Goal: Task Accomplishment & Management: Use online tool/utility

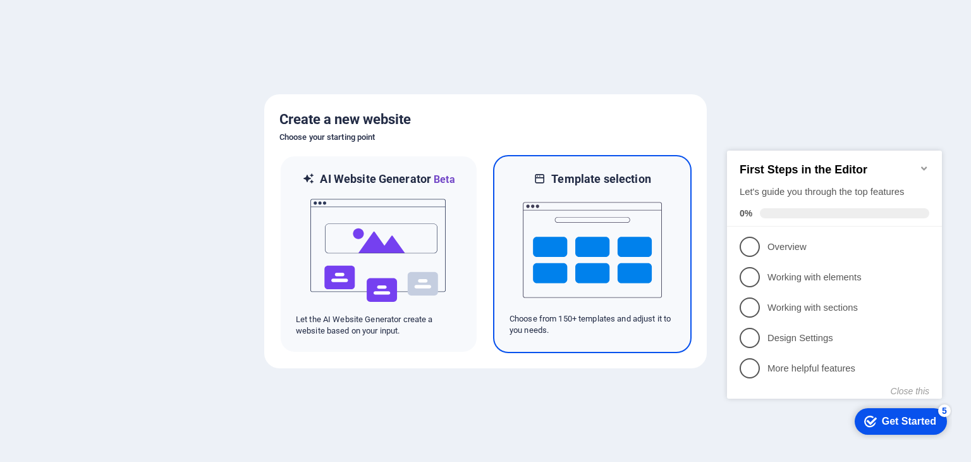
click at [602, 231] on img at bounding box center [592, 250] width 139 height 126
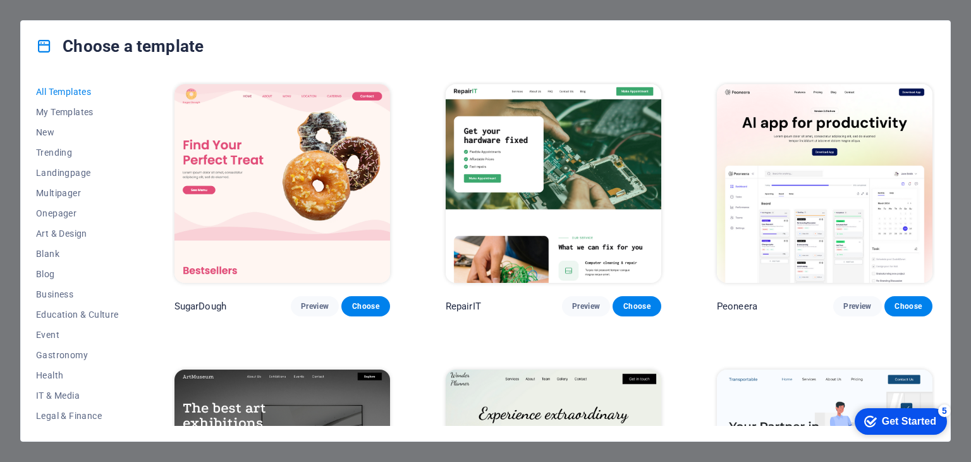
click at [964, 243] on div "Choose a template All Templates My Templates New Trending Landingpage Multipage…" at bounding box center [485, 231] width 971 height 462
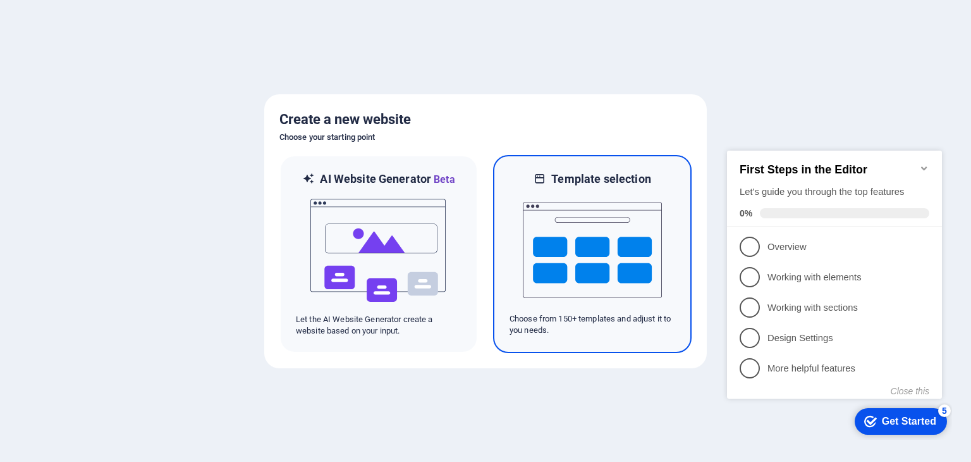
click at [627, 254] on img at bounding box center [592, 250] width 139 height 126
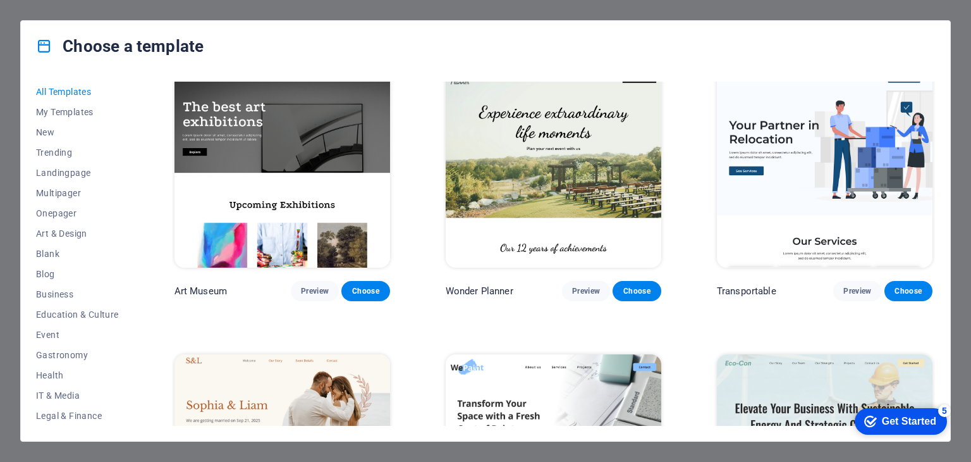
scroll to position [602, 0]
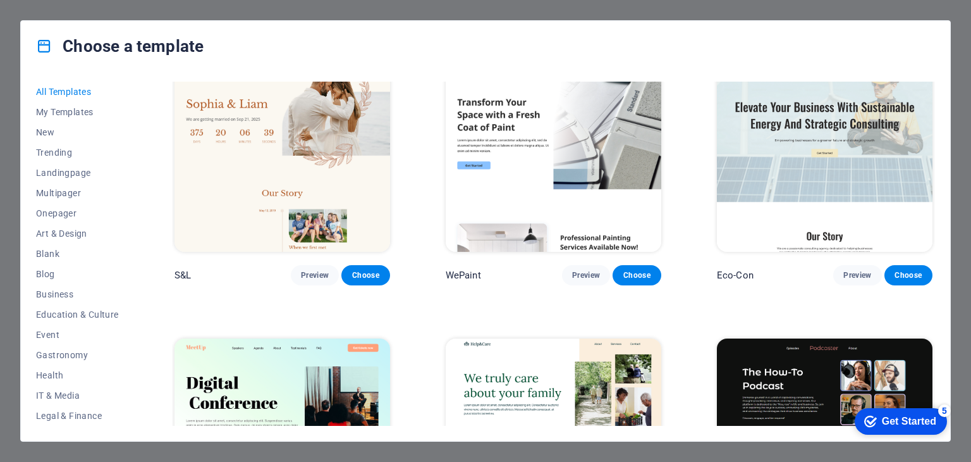
click at [932, 123] on div "Eco-Con Preview Choose" at bounding box center [825, 168] width 221 height 235
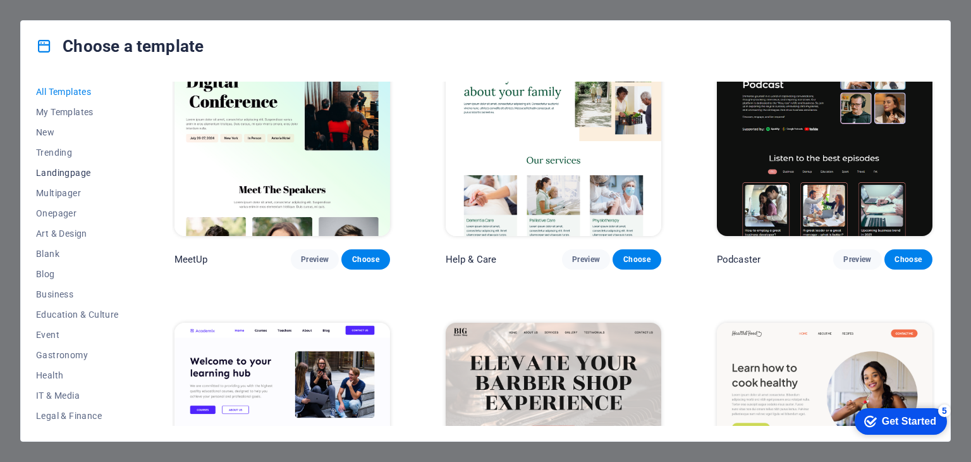
click at [63, 169] on span "Landingpage" at bounding box center [77, 173] width 83 height 10
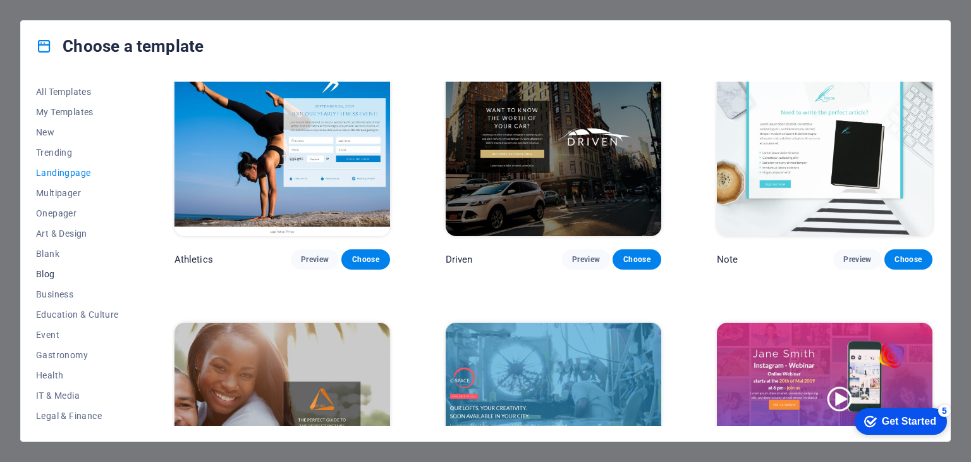
click at [44, 269] on span "Blog" at bounding box center [77, 274] width 83 height 10
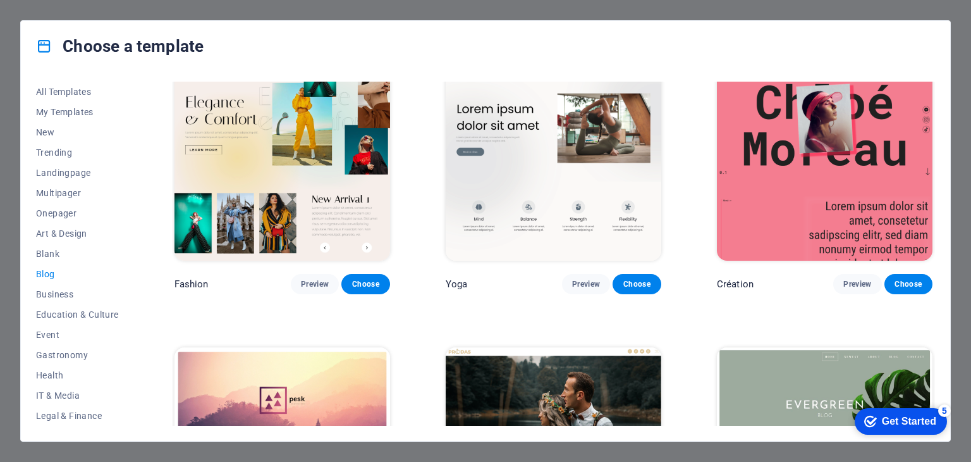
scroll to position [1505, 0]
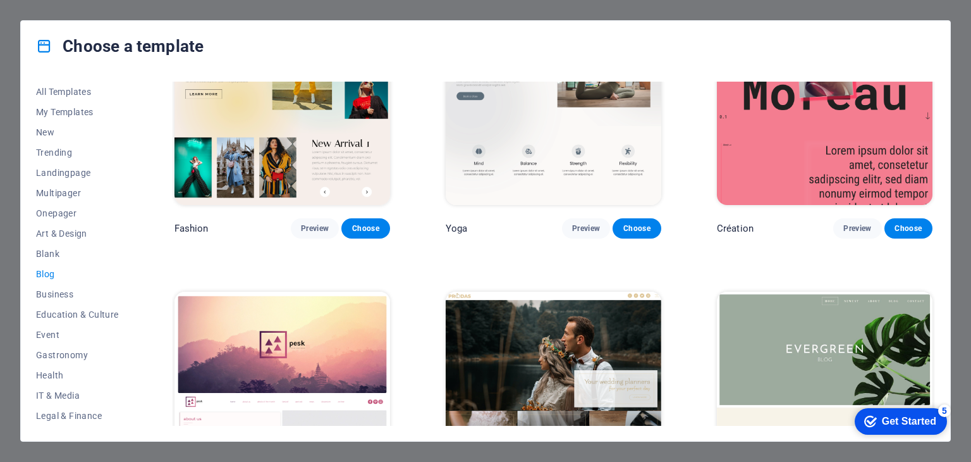
click at [937, 377] on div "All Templates My Templates New Trending Landingpage Multipager Onepager Art & D…" at bounding box center [486, 255] width 930 height 369
click at [59, 390] on span "IT & Media" at bounding box center [77, 395] width 83 height 10
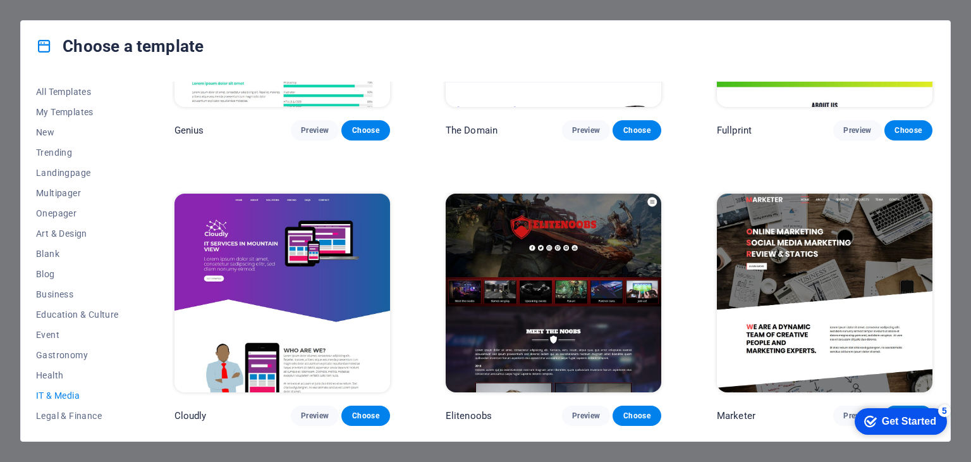
scroll to position [742, 0]
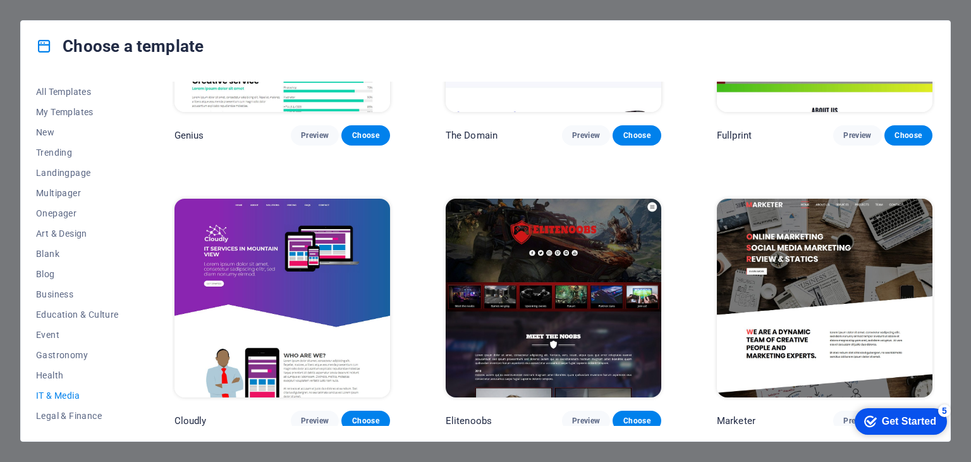
click at [938, 182] on div "All Templates My Templates New Trending Landingpage Multipager Onepager Art & D…" at bounding box center [486, 255] width 930 height 369
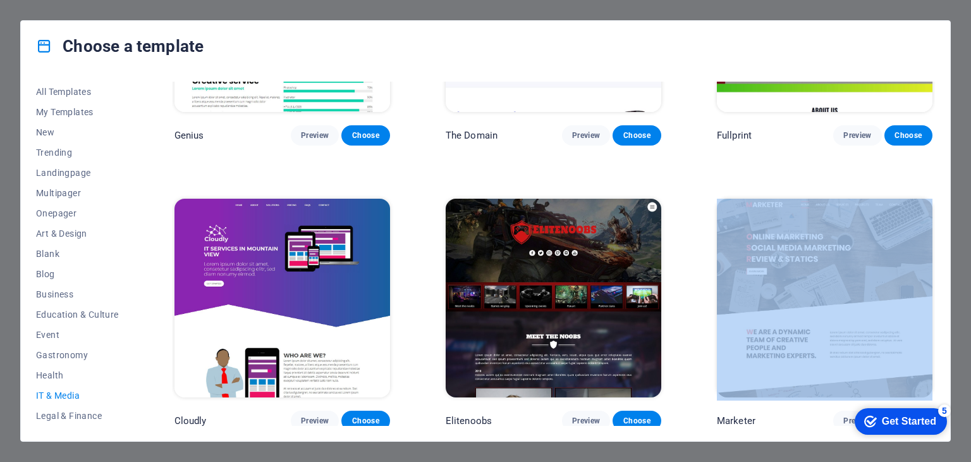
click at [938, 182] on div "All Templates My Templates New Trending Landingpage Multipager Onepager Art & D…" at bounding box center [486, 255] width 930 height 369
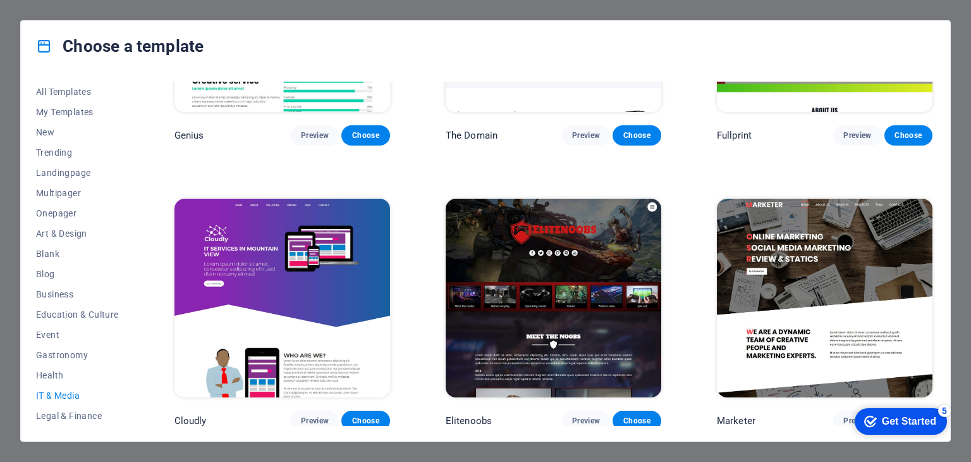
click at [936, 109] on div "All Templates My Templates New Trending Landingpage Multipager Onepager Art & D…" at bounding box center [486, 255] width 930 height 369
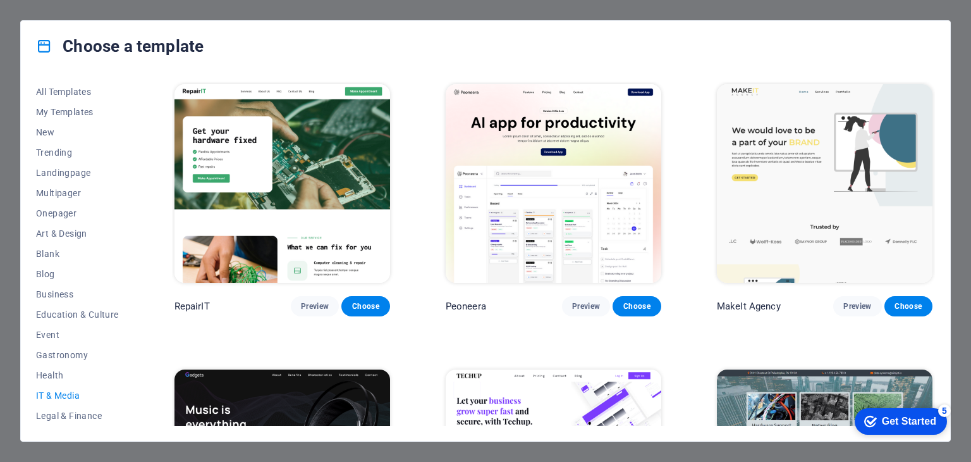
scroll to position [162, 0]
click at [51, 329] on span "Services" at bounding box center [77, 334] width 83 height 10
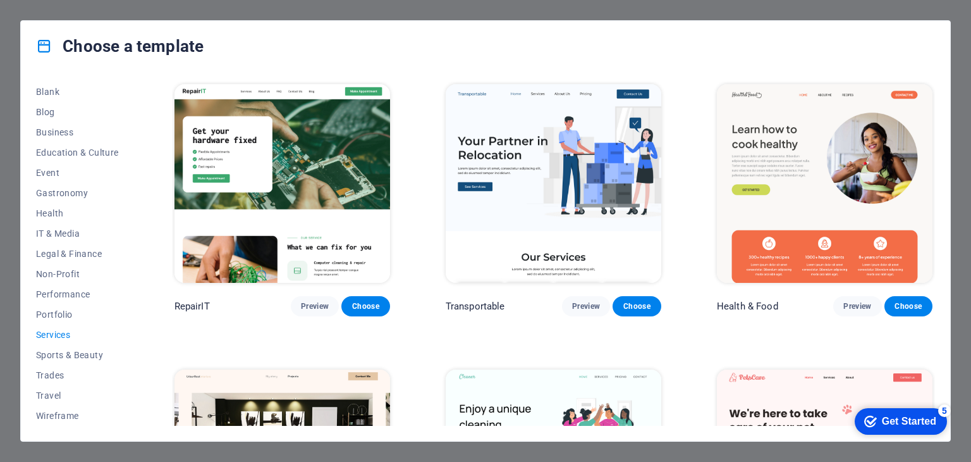
click at [941, 365] on div "All Templates My Templates New Trending Landingpage Multipager Onepager Art & D…" at bounding box center [486, 255] width 930 height 369
click at [932, 156] on div "Health & Food Preview Choose" at bounding box center [825, 199] width 221 height 235
click at [935, 163] on div "All Templates My Templates New Trending Landingpage Multipager Onepager Art & D…" at bounding box center [486, 255] width 930 height 369
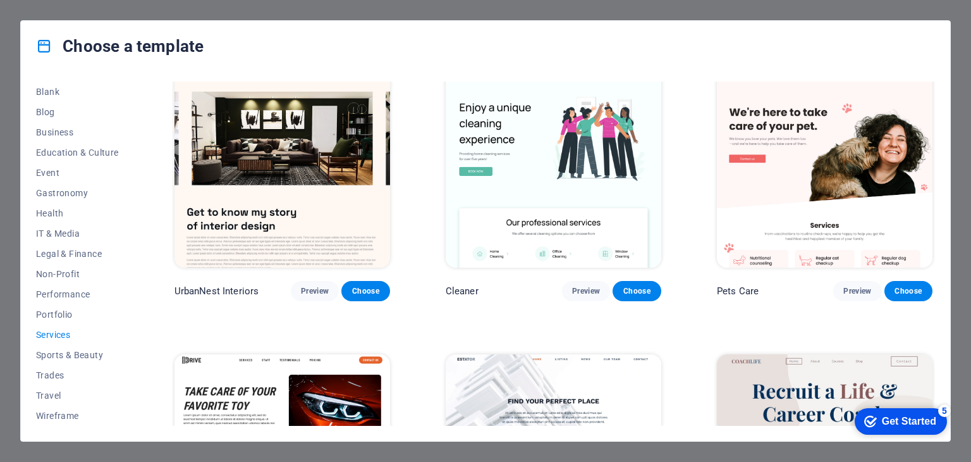
scroll to position [602, 0]
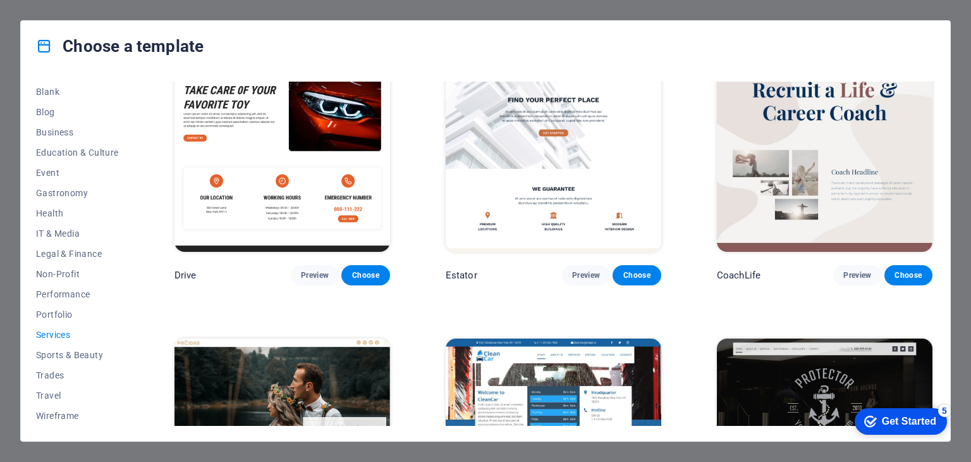
click at [883, 304] on div "RepairIT Preview Choose Transportable Preview Choose Health & Food Preview Choo…" at bounding box center [553, 453] width 763 height 1947
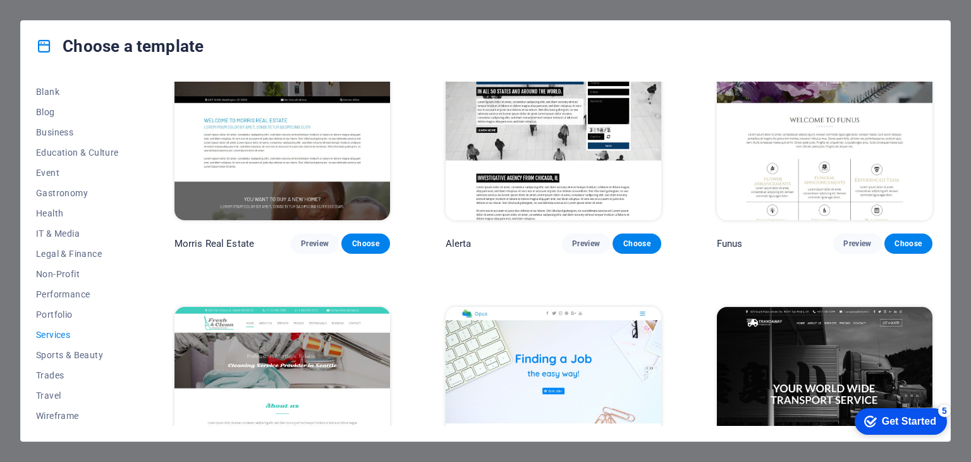
scroll to position [1505, 0]
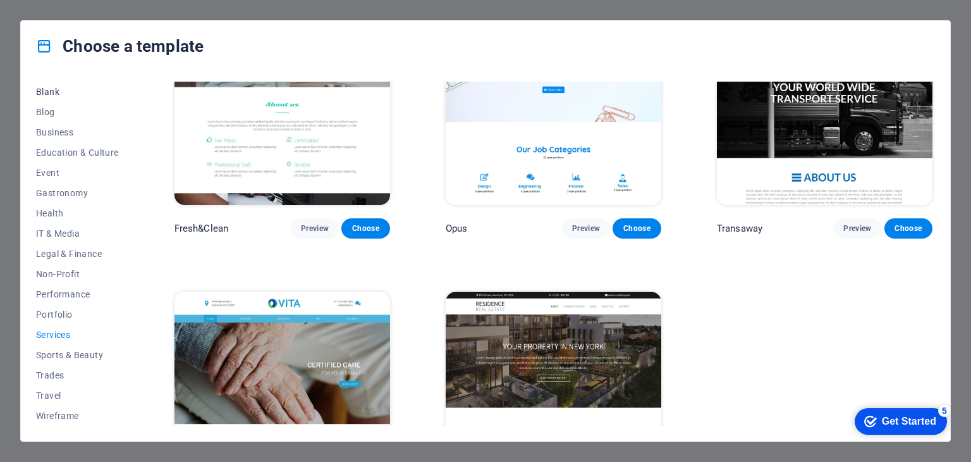
click at [49, 87] on span "Blank" at bounding box center [77, 92] width 83 height 10
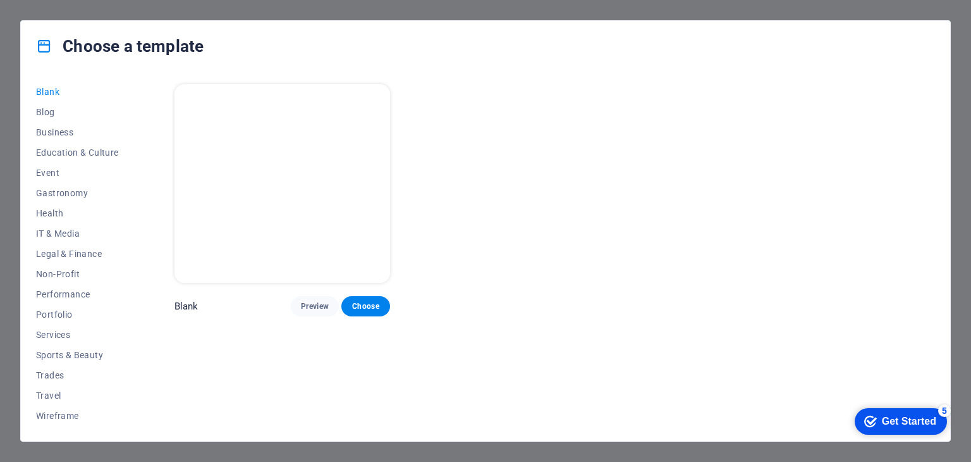
scroll to position [0, 0]
click at [47, 128] on span "Business" at bounding box center [77, 132] width 83 height 10
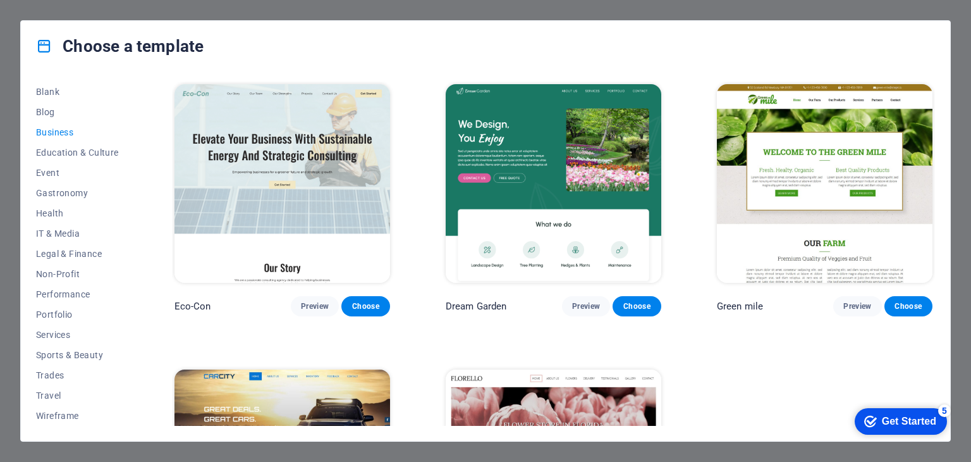
scroll to position [173, 0]
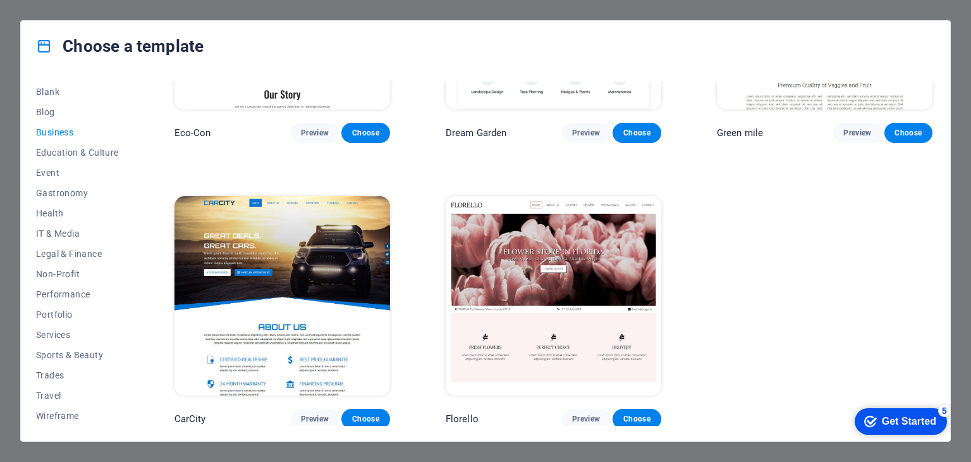
click at [896, 417] on div "Get Started" at bounding box center [909, 421] width 54 height 11
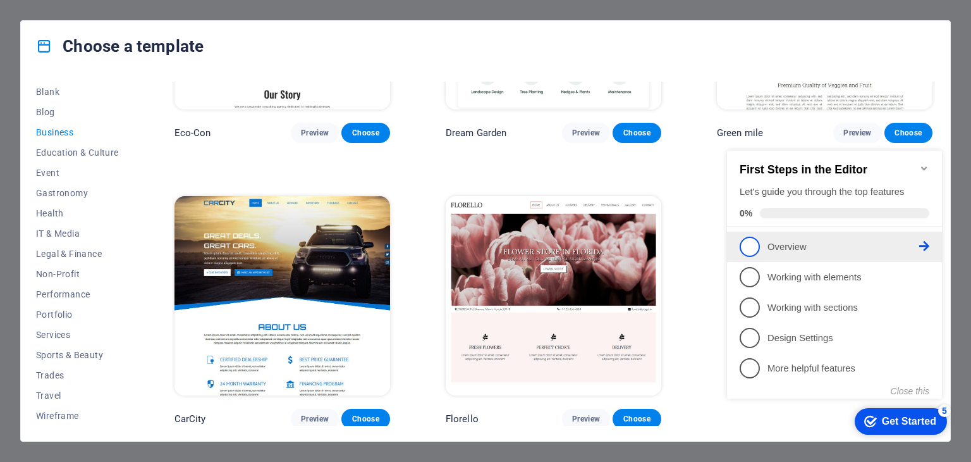
click at [745, 251] on span "1" at bounding box center [750, 247] width 20 height 20
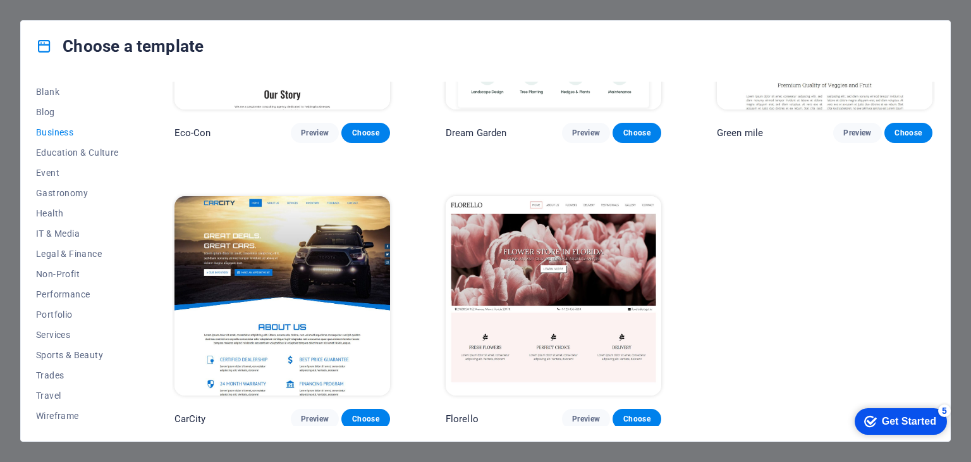
click at [3, 20] on div "Choose a template All Templates My Templates New Trending Landingpage Multipage…" at bounding box center [485, 231] width 971 height 462
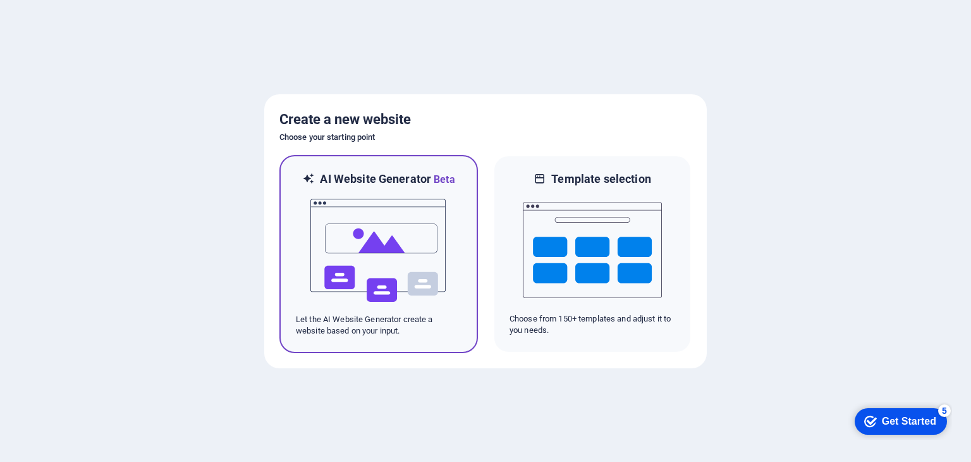
click at [365, 293] on img at bounding box center [378, 250] width 139 height 126
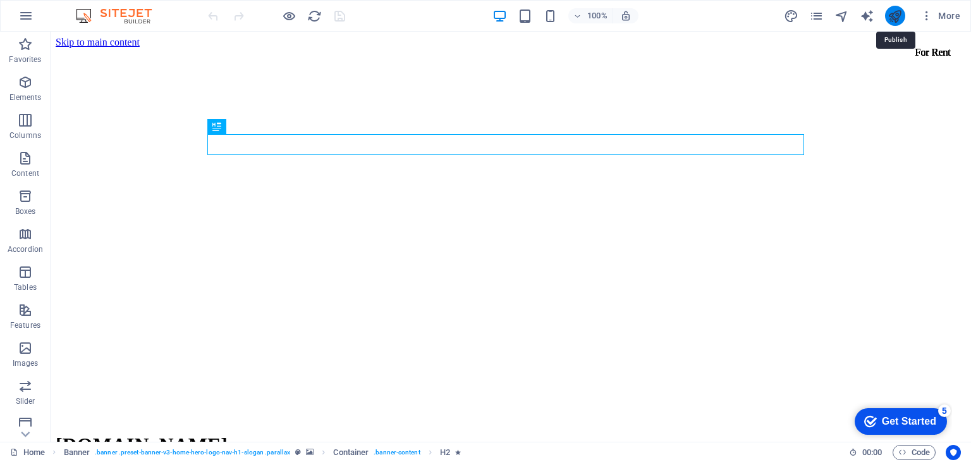
click at [893, 16] on icon "publish" at bounding box center [895, 16] width 15 height 15
